Goal: Task Accomplishment & Management: Use online tool/utility

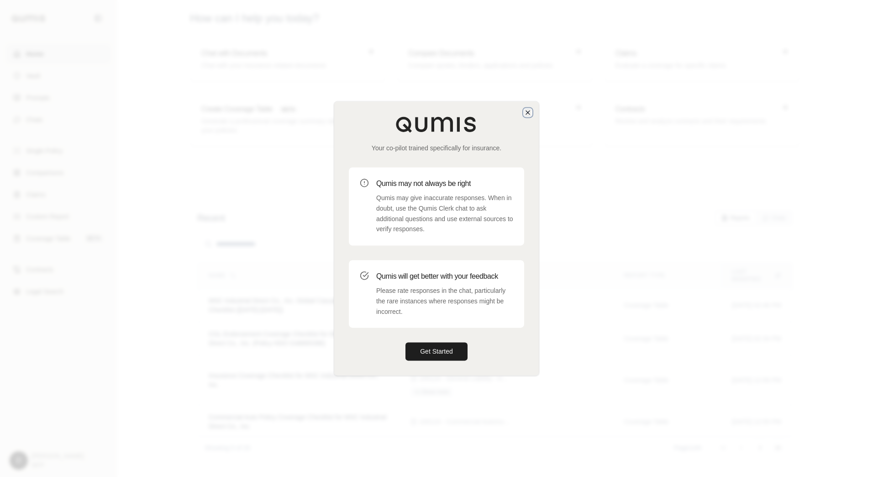
click at [529, 110] on icon "button" at bounding box center [527, 112] width 7 height 7
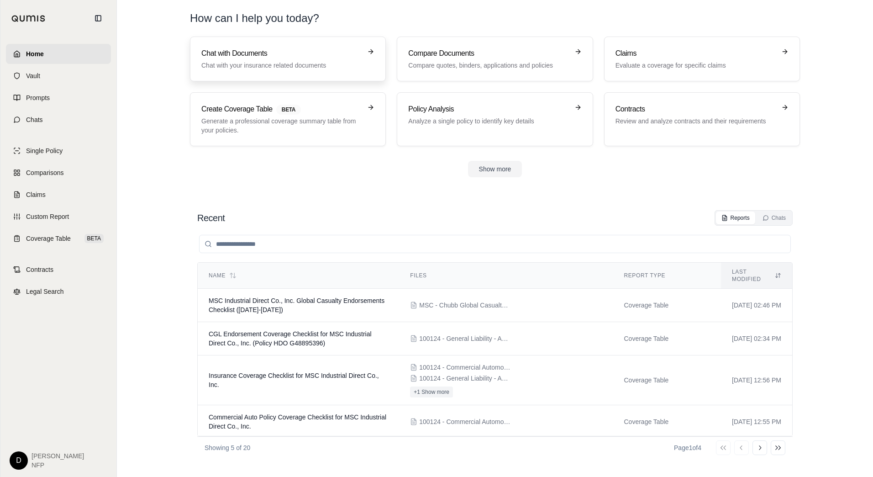
click at [283, 75] on link "Chat with Documents Chat with your insurance related documents" at bounding box center [288, 59] width 196 height 45
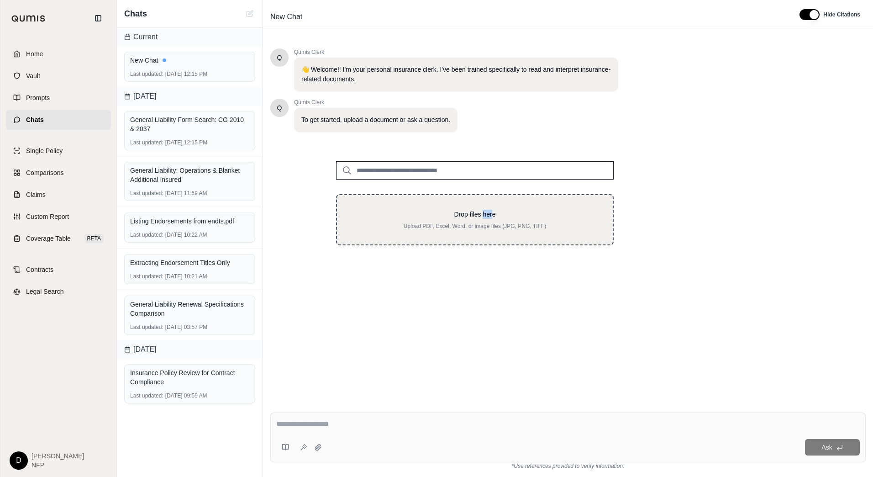
drag, startPoint x: 872, startPoint y: 257, endPoint x: 483, endPoint y: 205, distance: 392.0
click at [483, 205] on div "Drop files here Upload PDF, Excel, Word, or image files (JPG, PNG, TIFF)" at bounding box center [474, 196] width 307 height 99
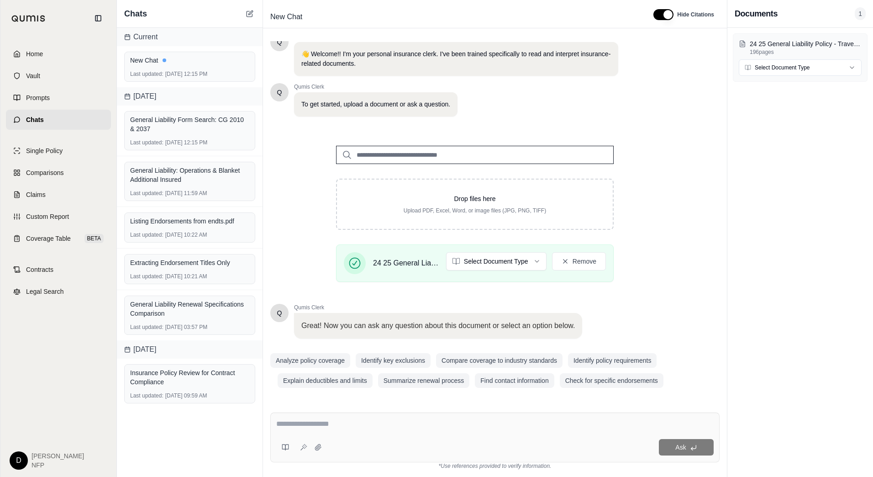
scroll to position [16, 0]
click at [337, 414] on div "Ask" at bounding box center [494, 437] width 449 height 50
click at [330, 435] on div "Ask" at bounding box center [494, 437] width 449 height 50
click at [331, 430] on div at bounding box center [494, 425] width 437 height 14
click at [340, 420] on textarea at bounding box center [494, 423] width 437 height 11
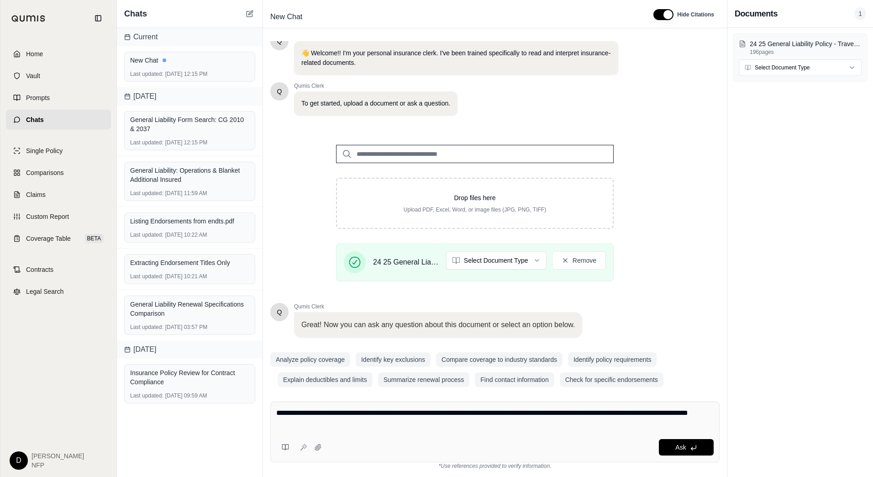
type textarea "**********"
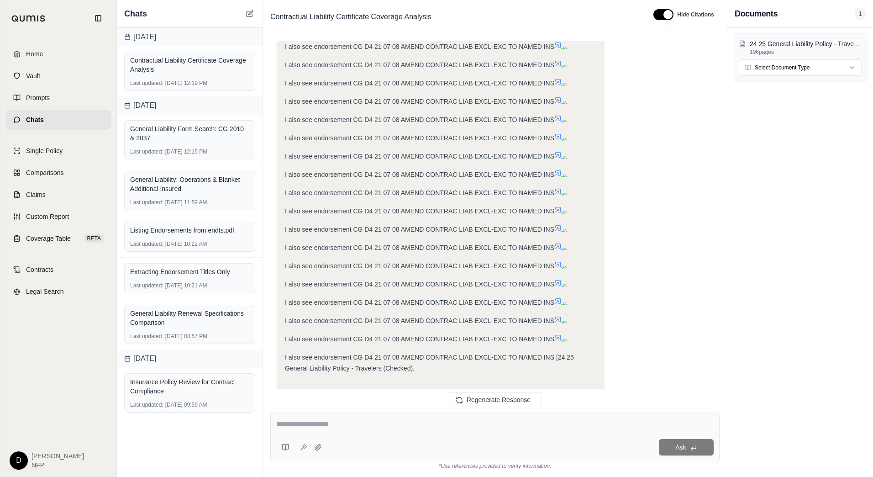
scroll to position [2403, 0]
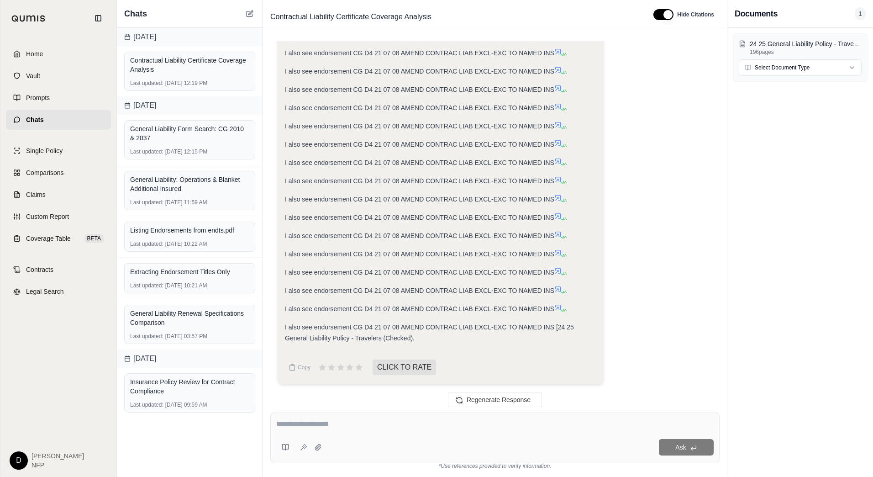
click at [347, 422] on textarea at bounding box center [494, 423] width 437 height 11
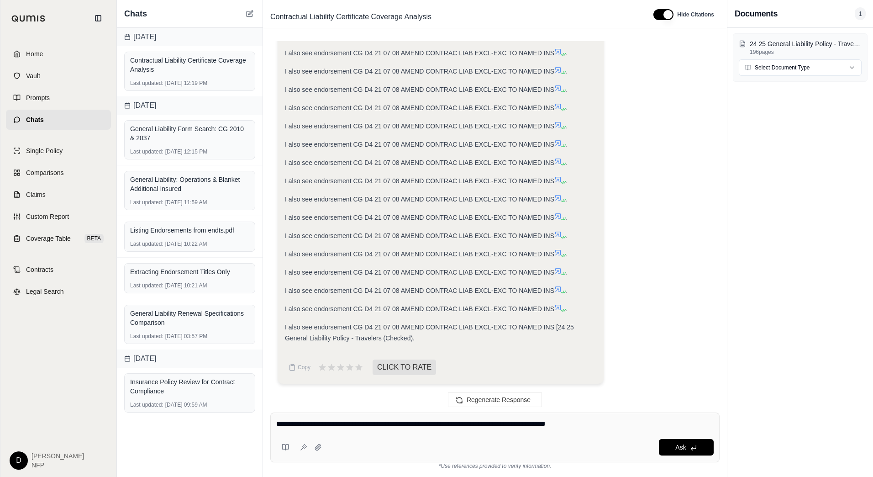
type textarea "**********"
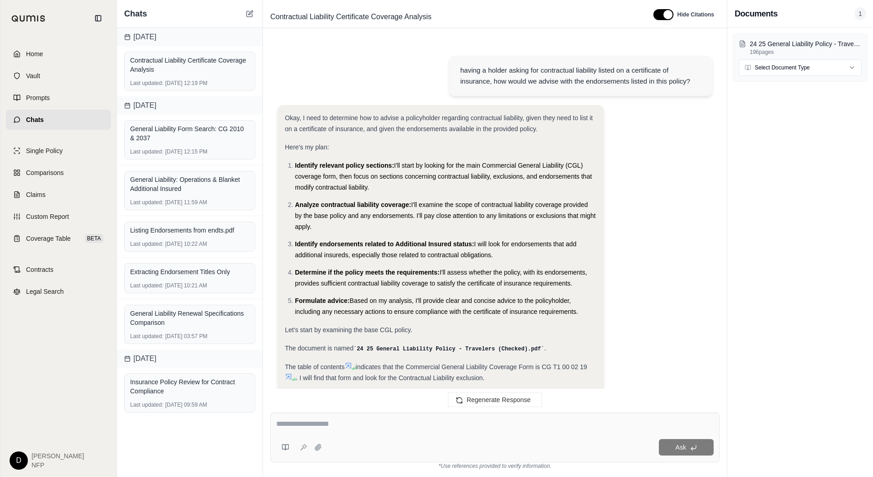
scroll to position [3142, 0]
